Goal: Navigation & Orientation: Find specific page/section

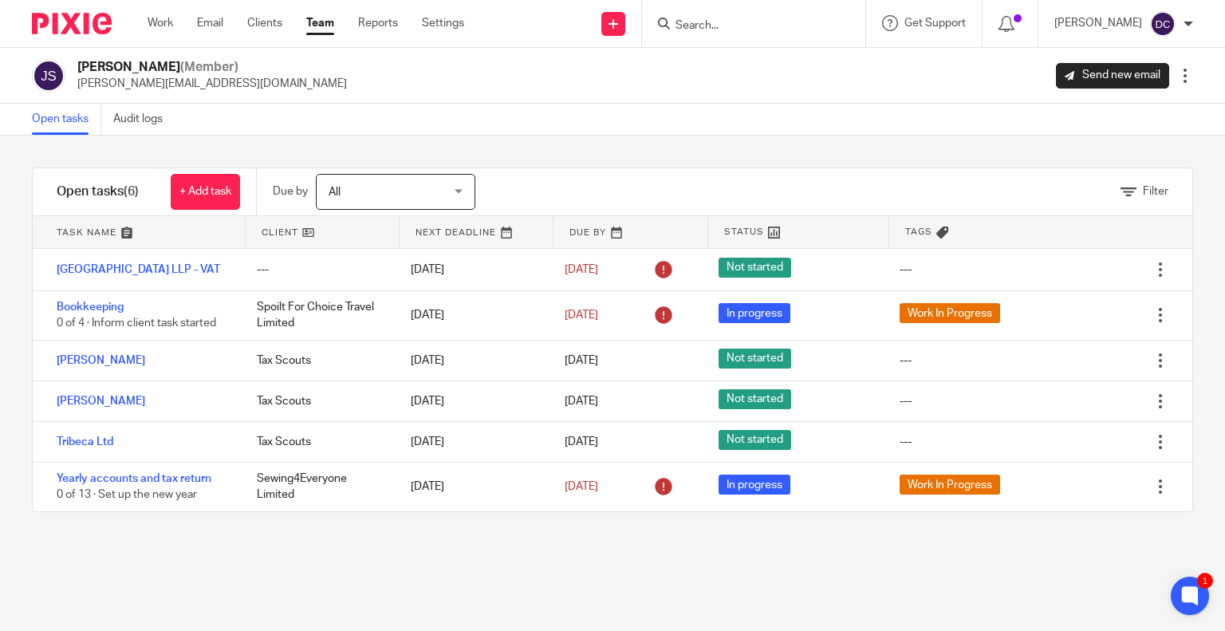
drag, startPoint x: 344, startPoint y: 23, endPoint x: 331, endPoint y: 23, distance: 12.8
click at [338, 23] on ul "Work Email Clients Team Reports Settings" at bounding box center [318, 23] width 341 height 16
click at [331, 23] on link "Team" at bounding box center [320, 23] width 28 height 16
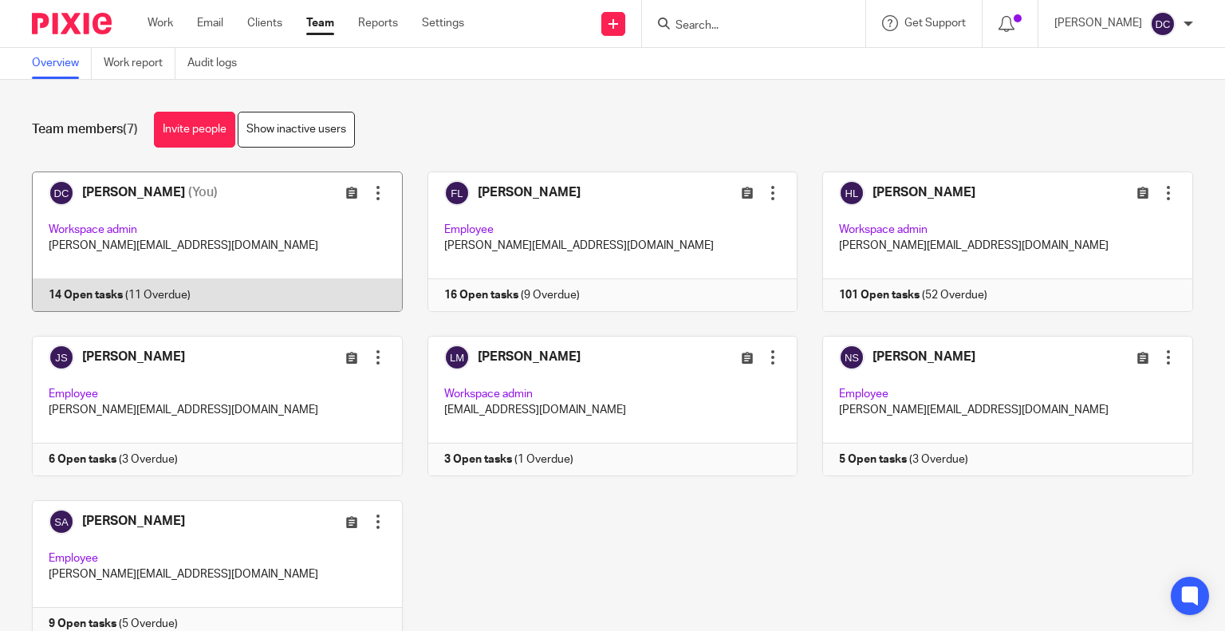
click at [219, 223] on link at bounding box center [205, 241] width 396 height 140
